Goal: Task Accomplishment & Management: Complete application form

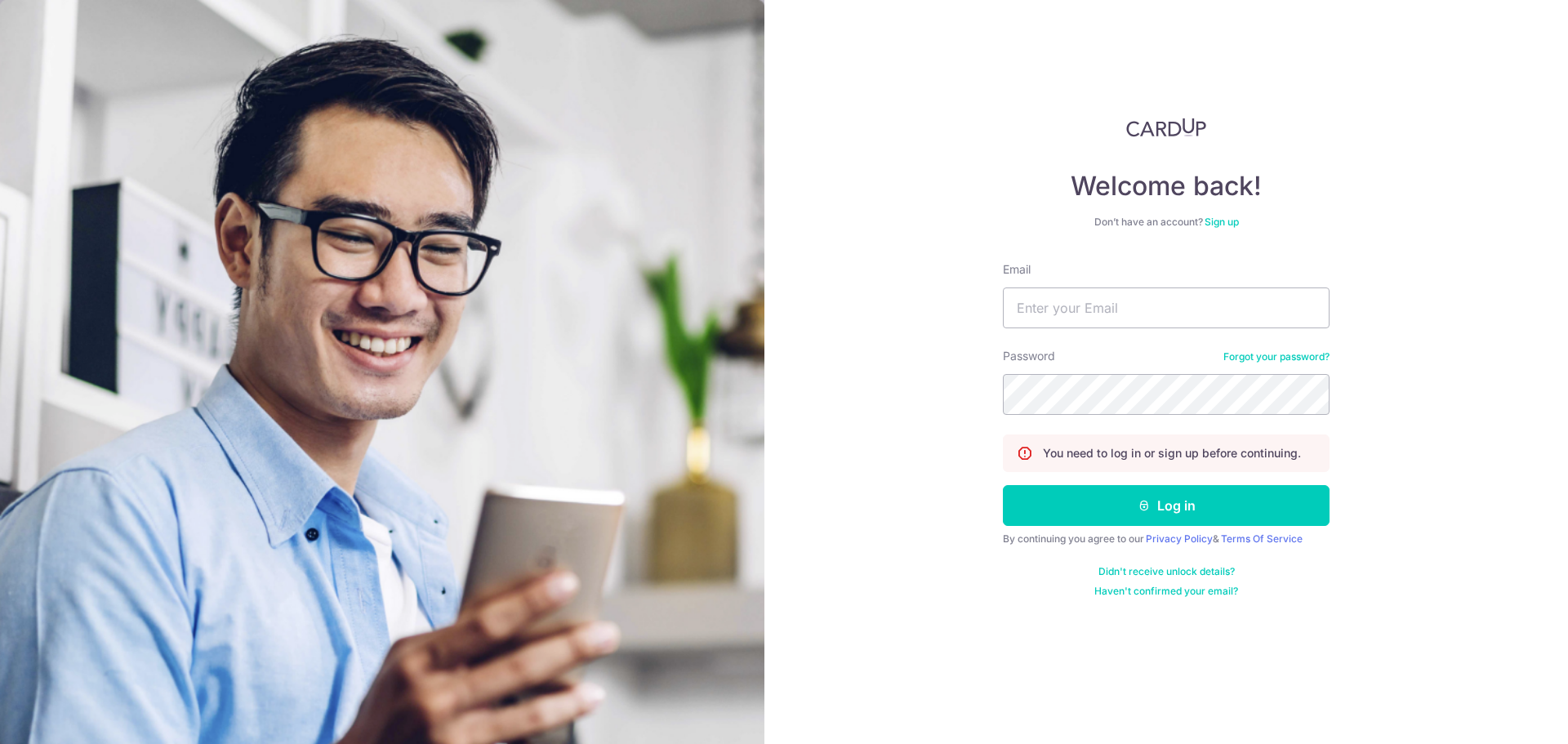
click at [1216, 507] on div at bounding box center [1184, 461] width 335 height 266
type input "[PERSON_NAME][EMAIL_ADDRESS][DOMAIN_NAME]"
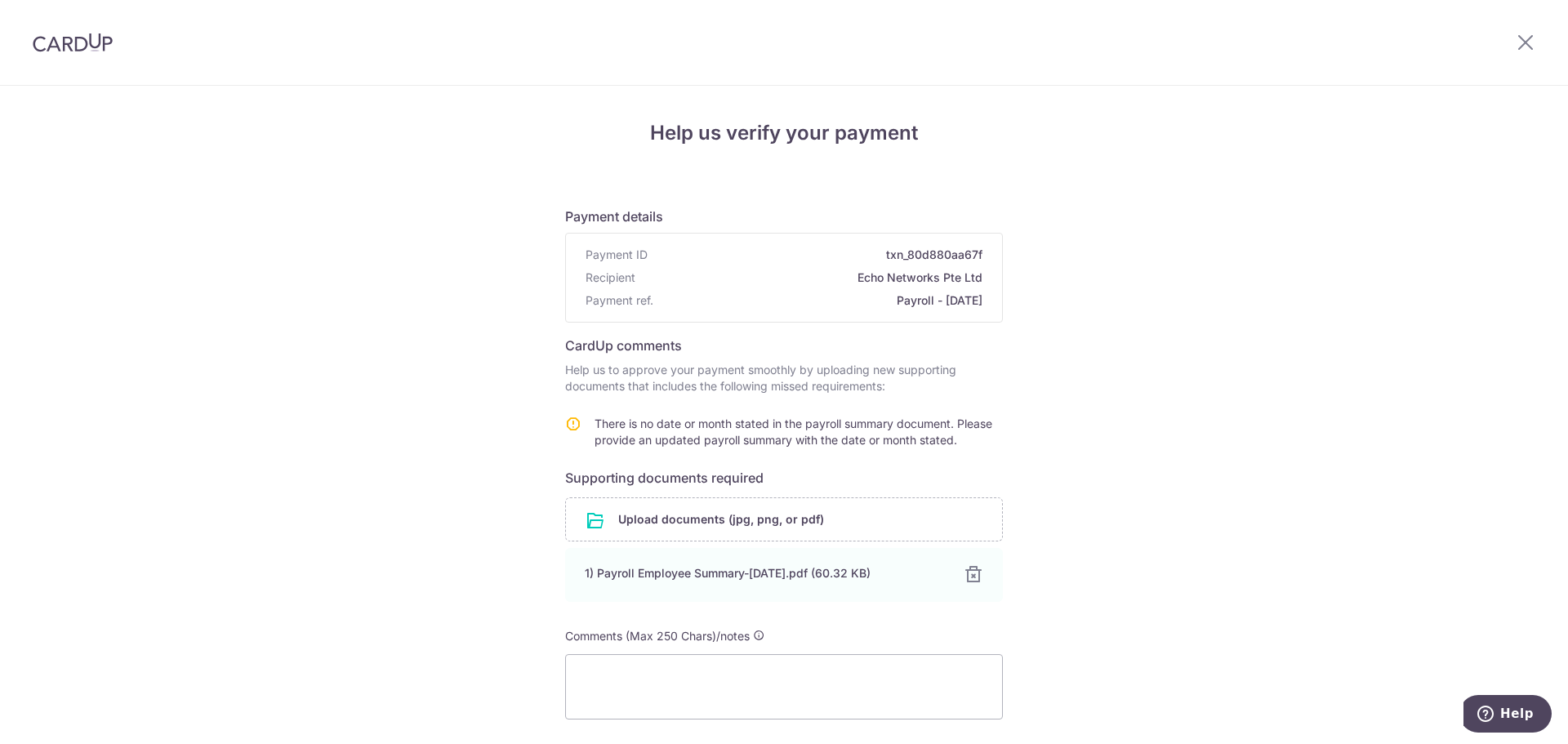
scroll to position [126, 0]
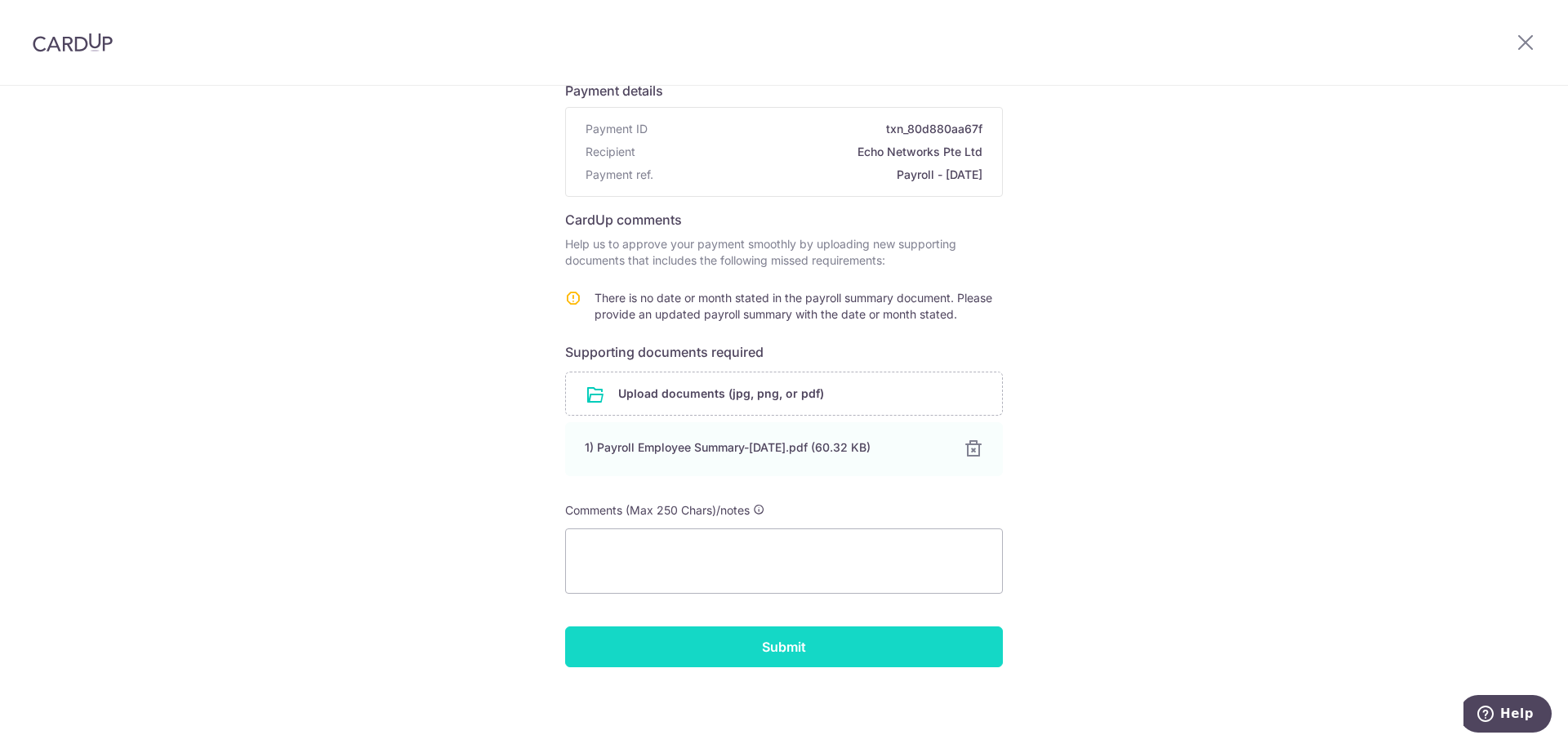
click at [843, 663] on input "Submit" at bounding box center [784, 646] width 437 height 41
